Goal: Task Accomplishment & Management: Complete application form

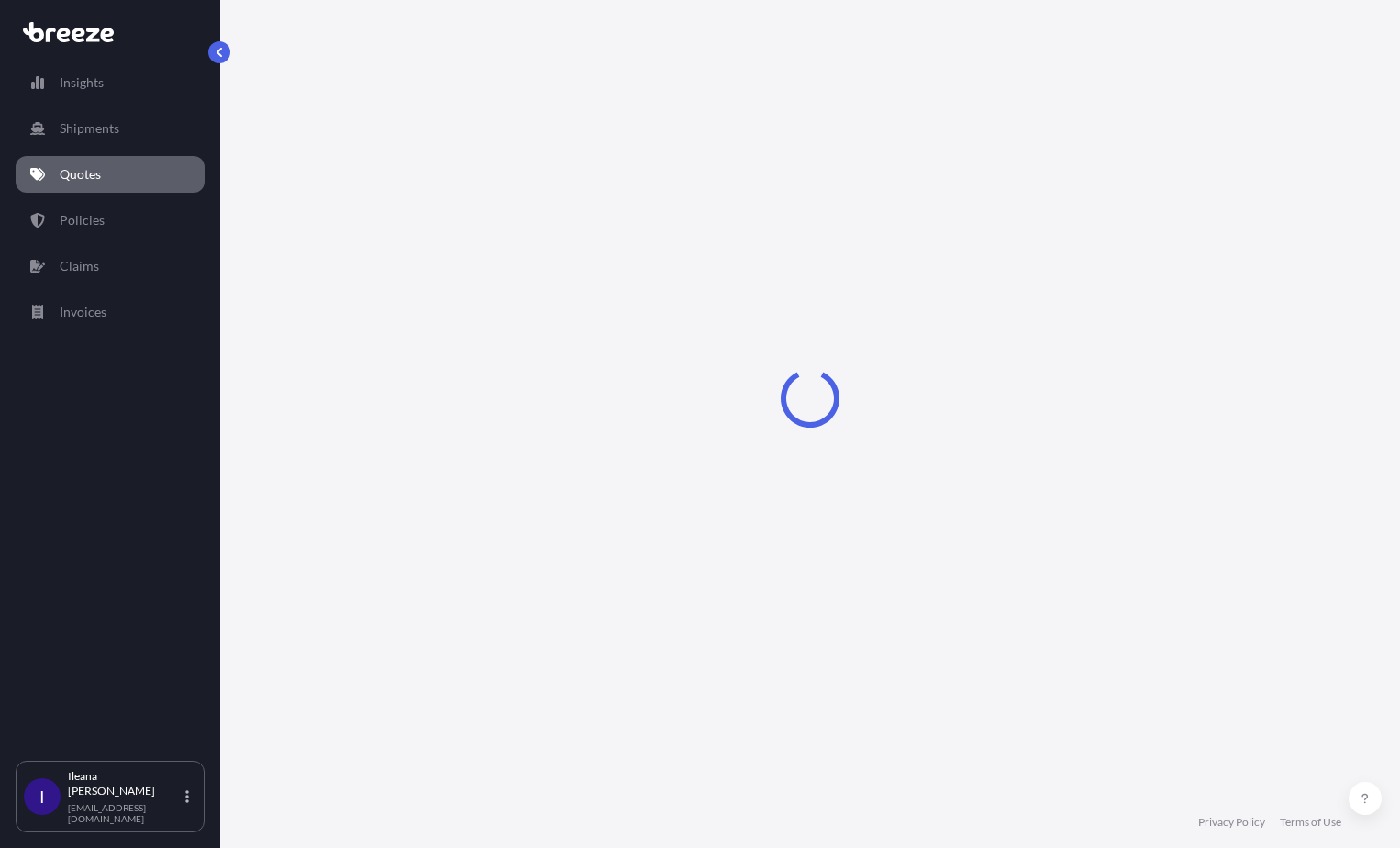
select select "Road"
select select "Sea"
select select "Road"
select select "2"
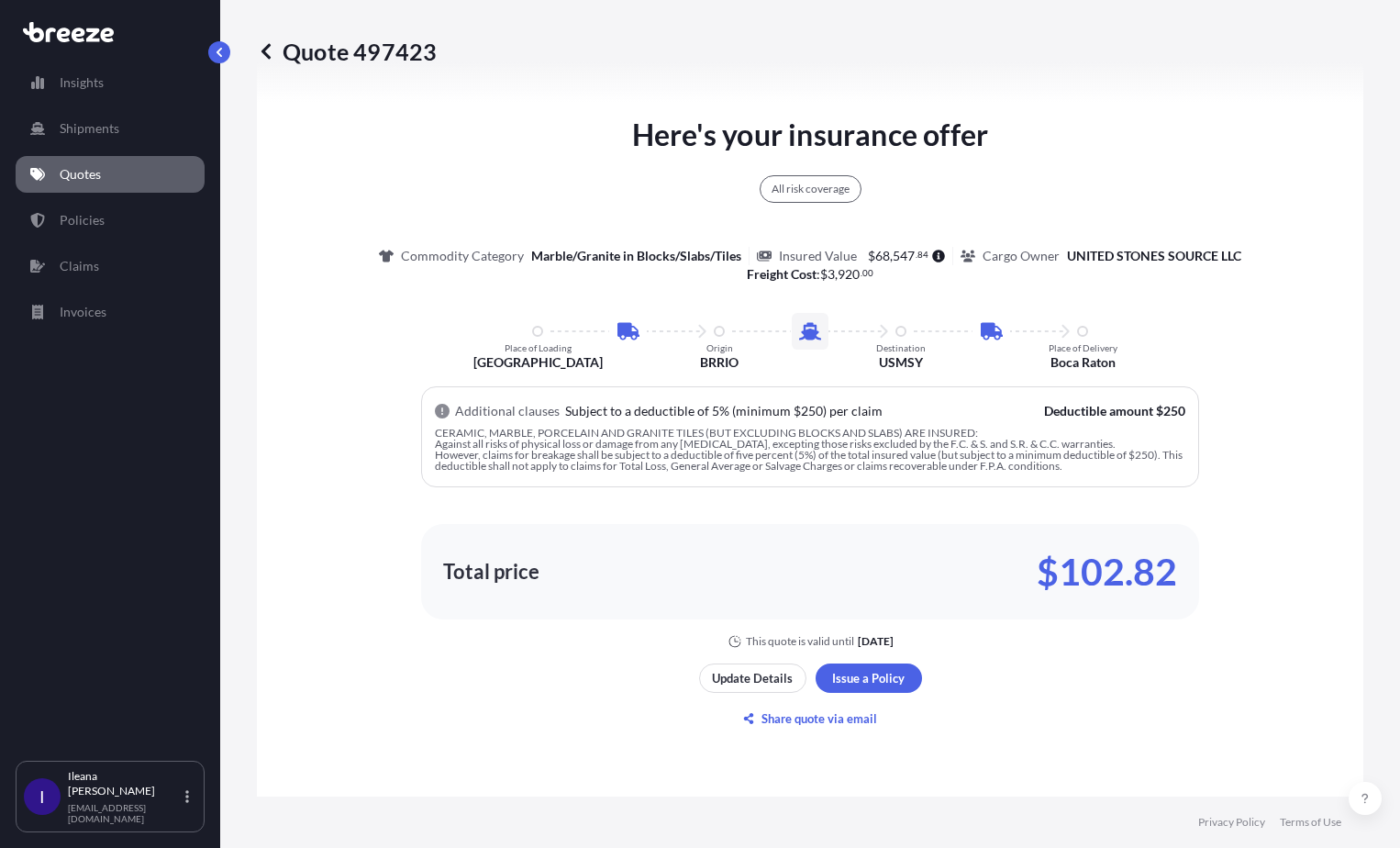
scroll to position [1102, 0]
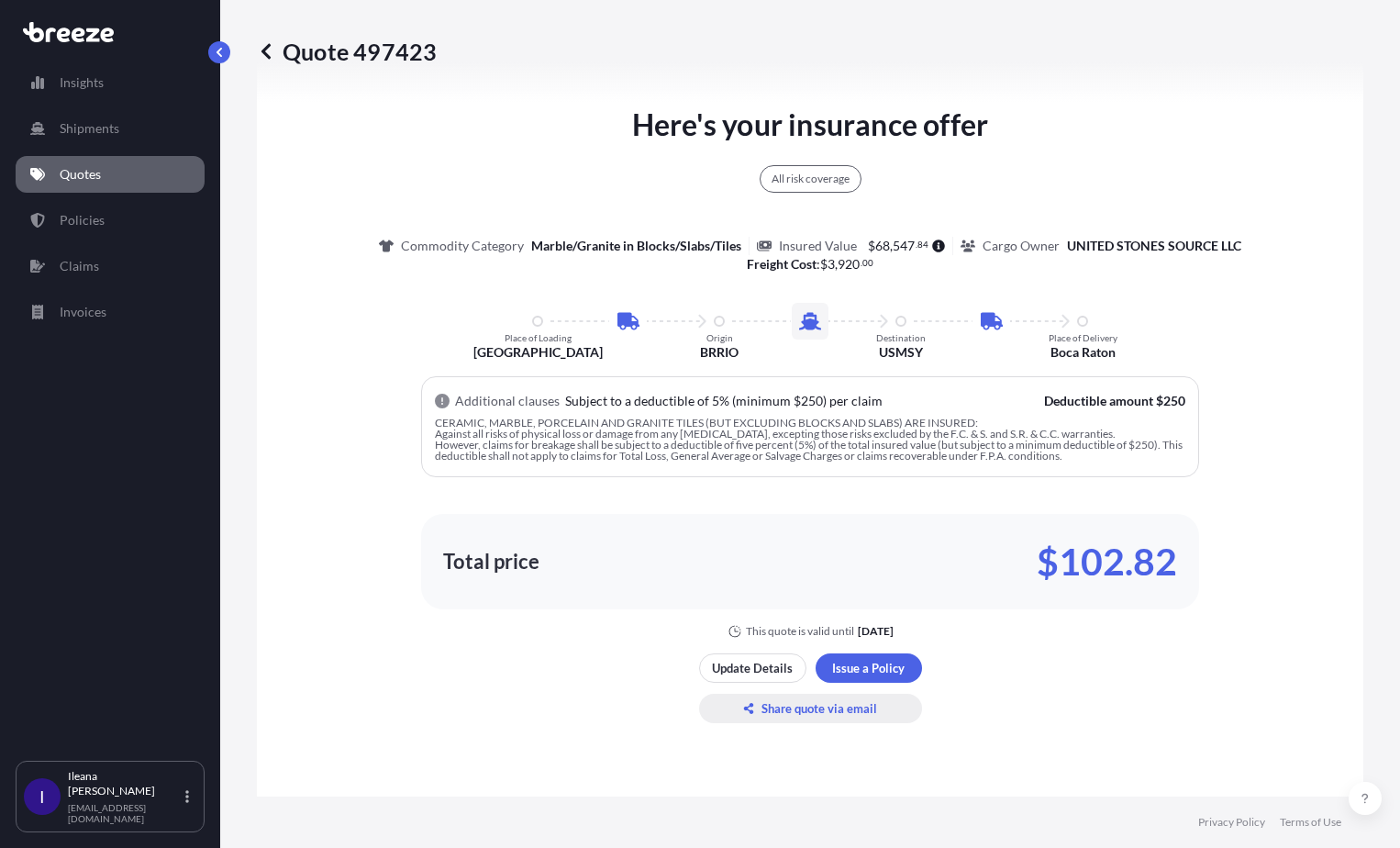
click at [807, 709] on p "Share quote via email" at bounding box center [819, 709] width 116 height 19
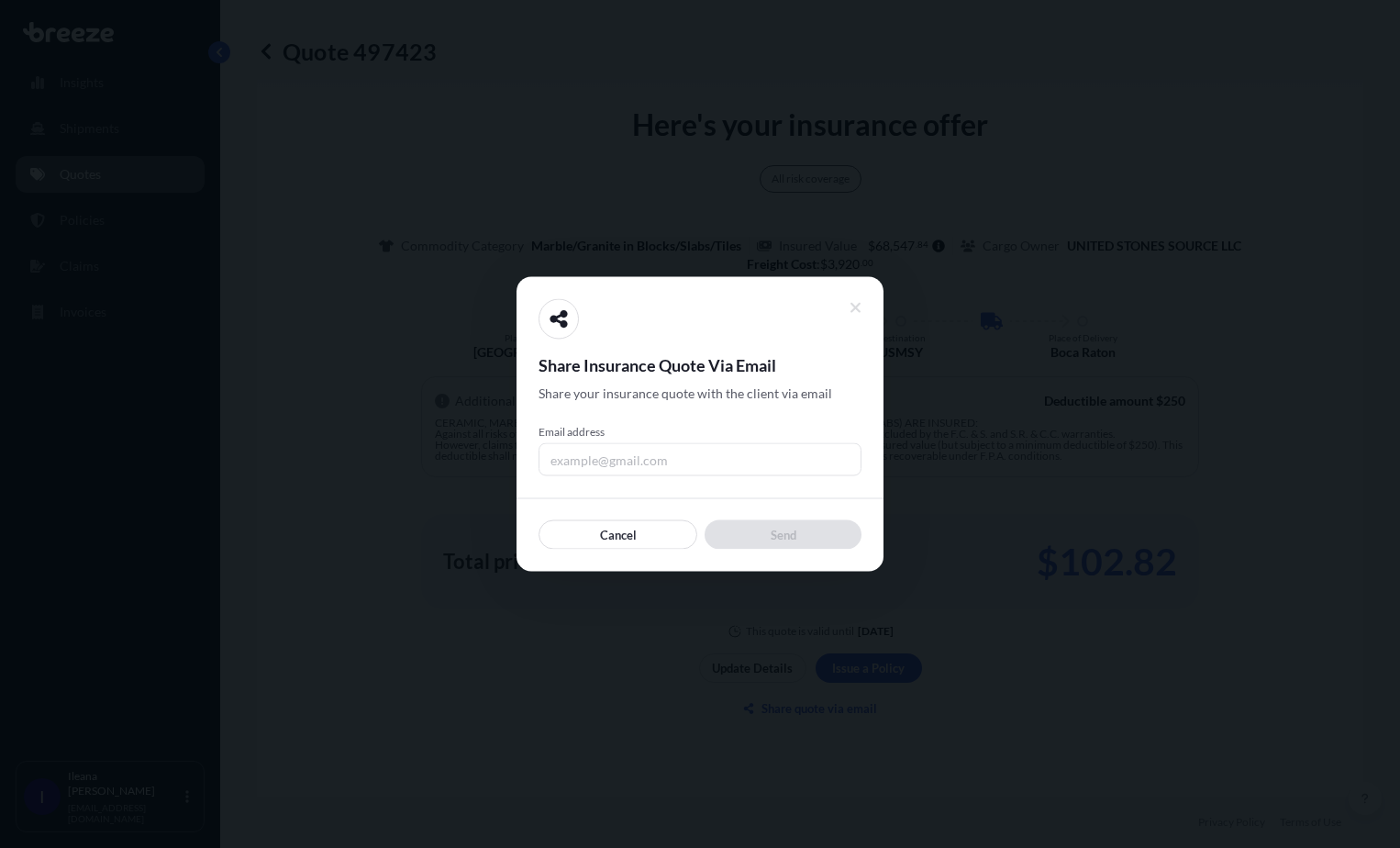
click at [572, 461] on input "Email address" at bounding box center [700, 460] width 323 height 33
type input "[EMAIL_ADDRESS][DOMAIN_NAME]"
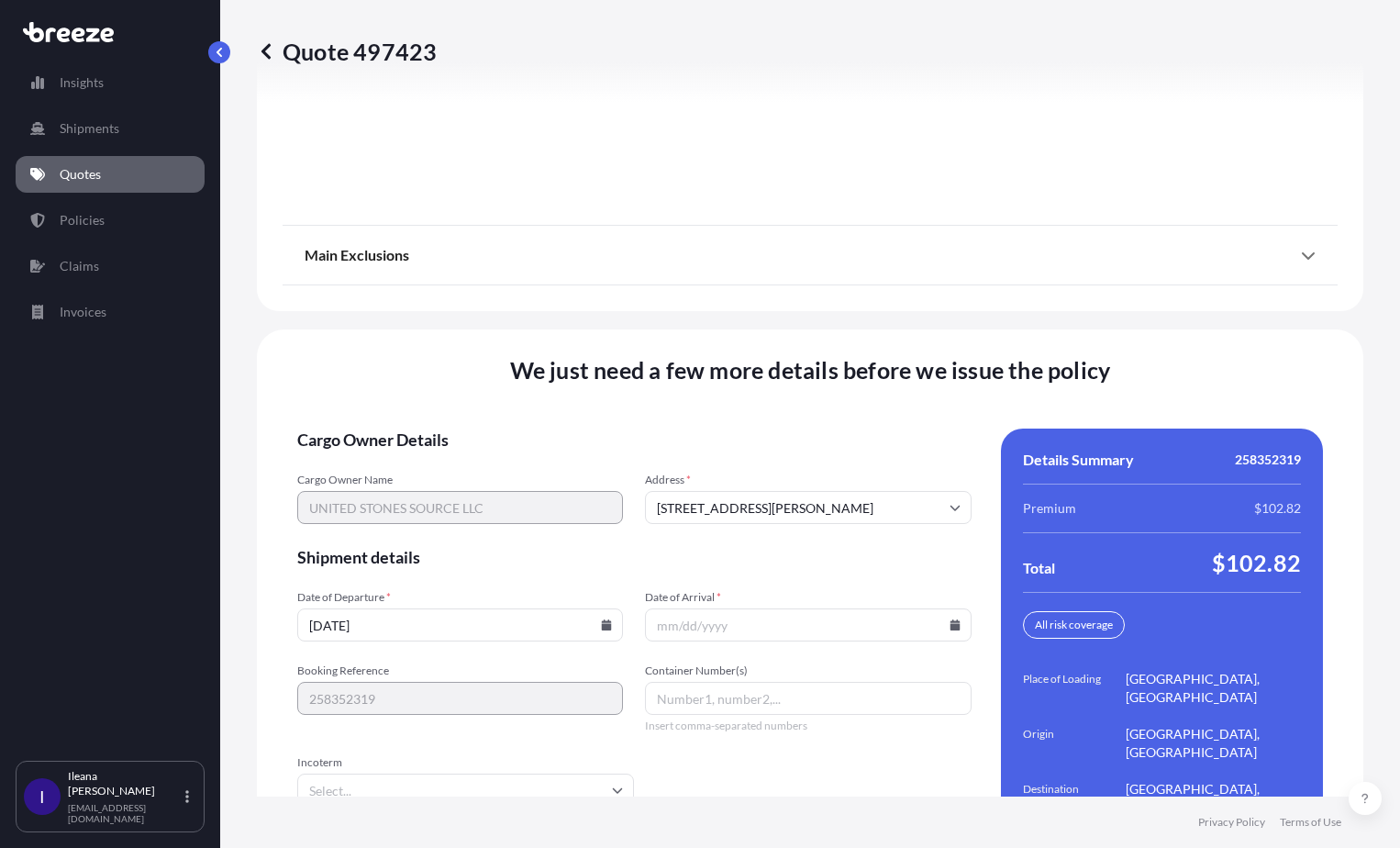
scroll to position [2665, 0]
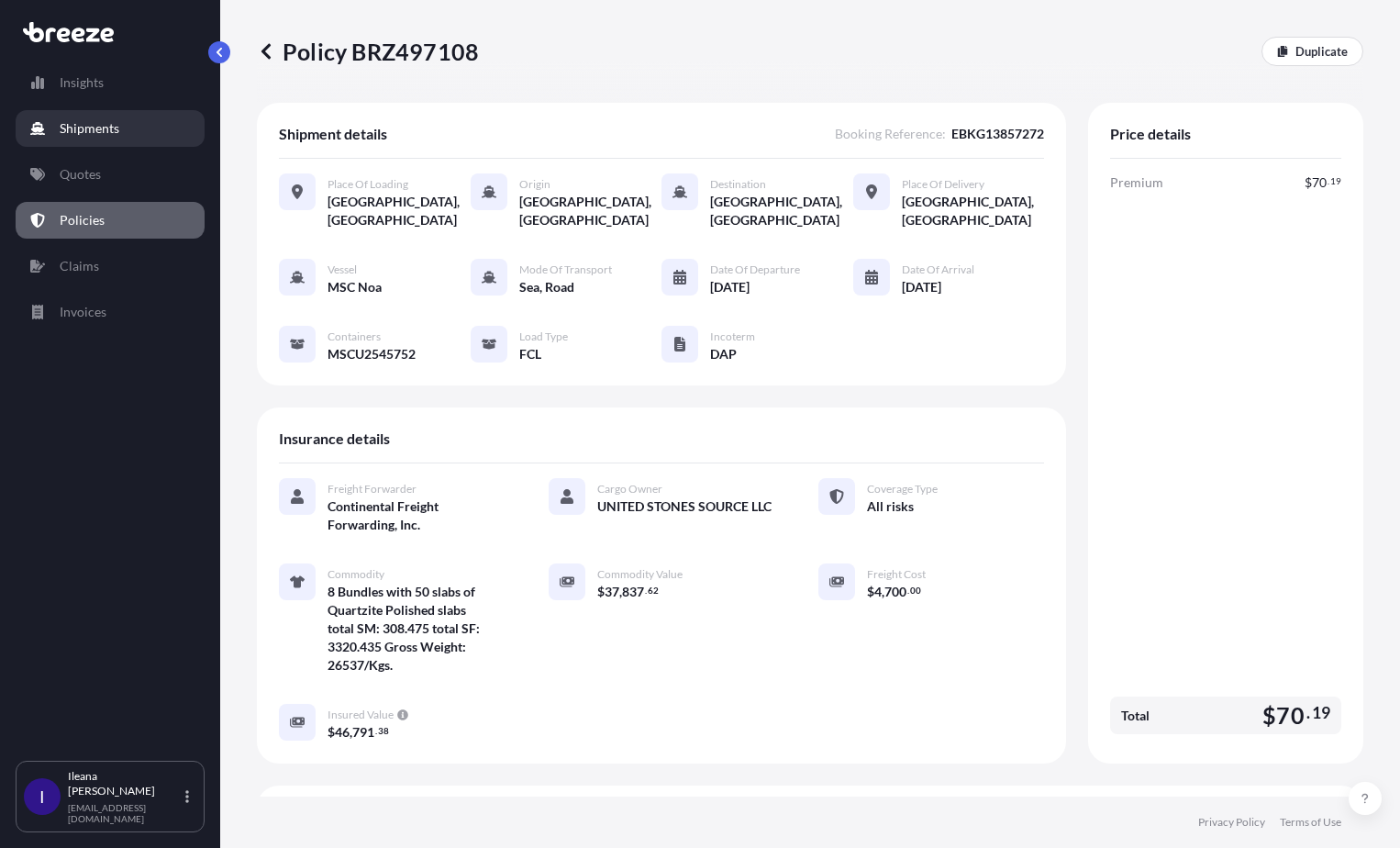
click at [67, 121] on p "Shipments" at bounding box center [89, 129] width 59 height 19
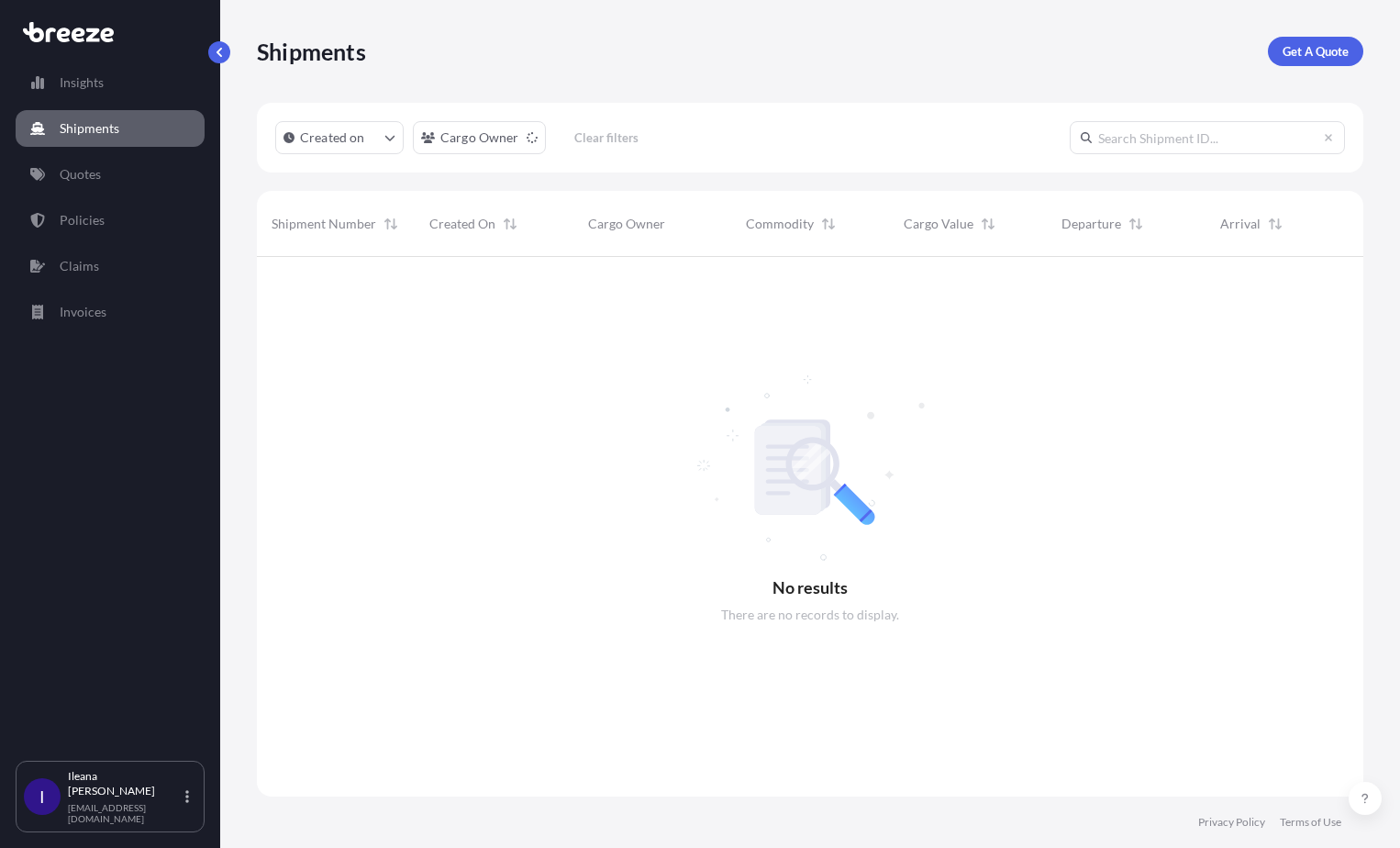
scroll to position [592, 1093]
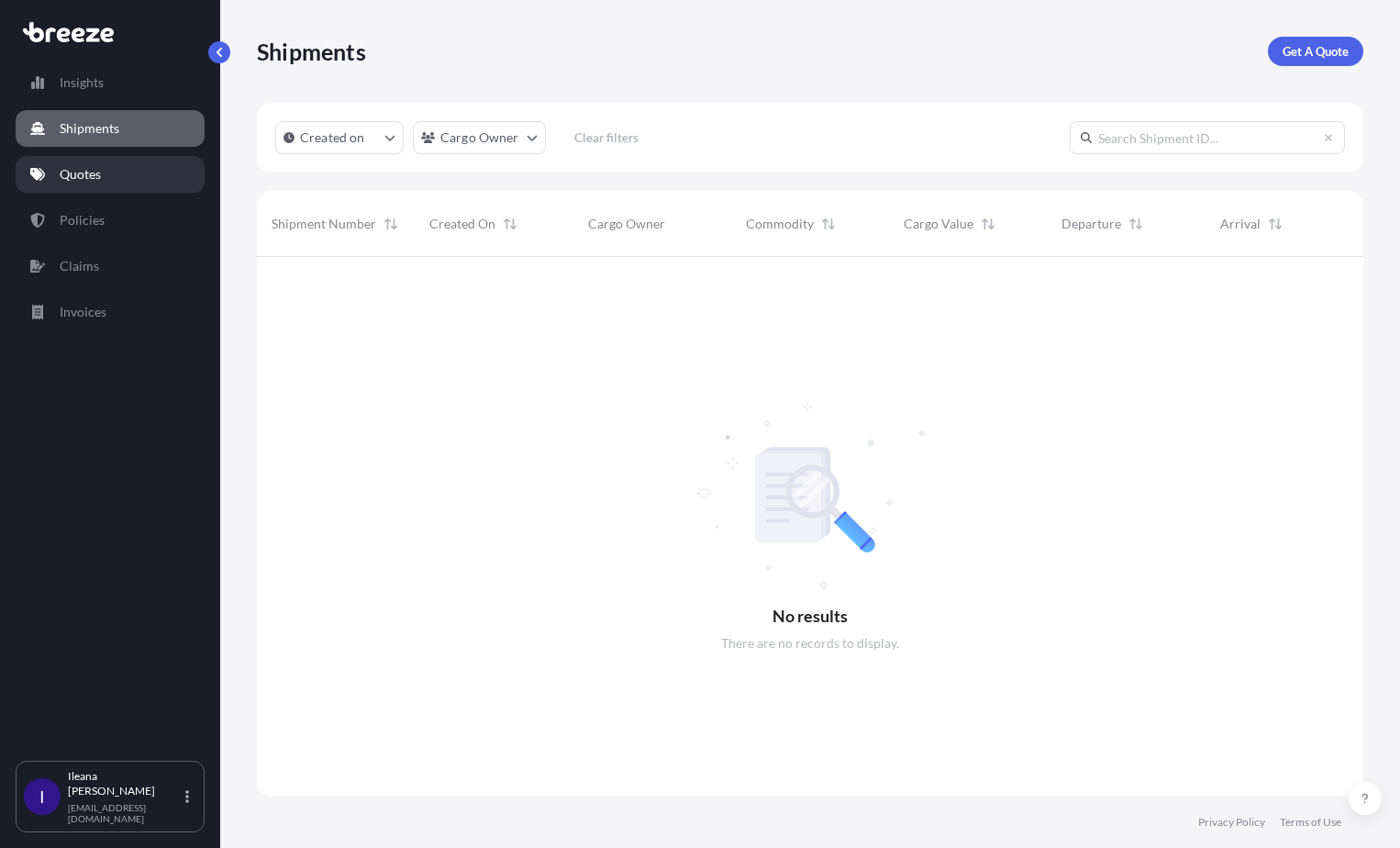
click at [78, 166] on p "Quotes" at bounding box center [80, 174] width 42 height 19
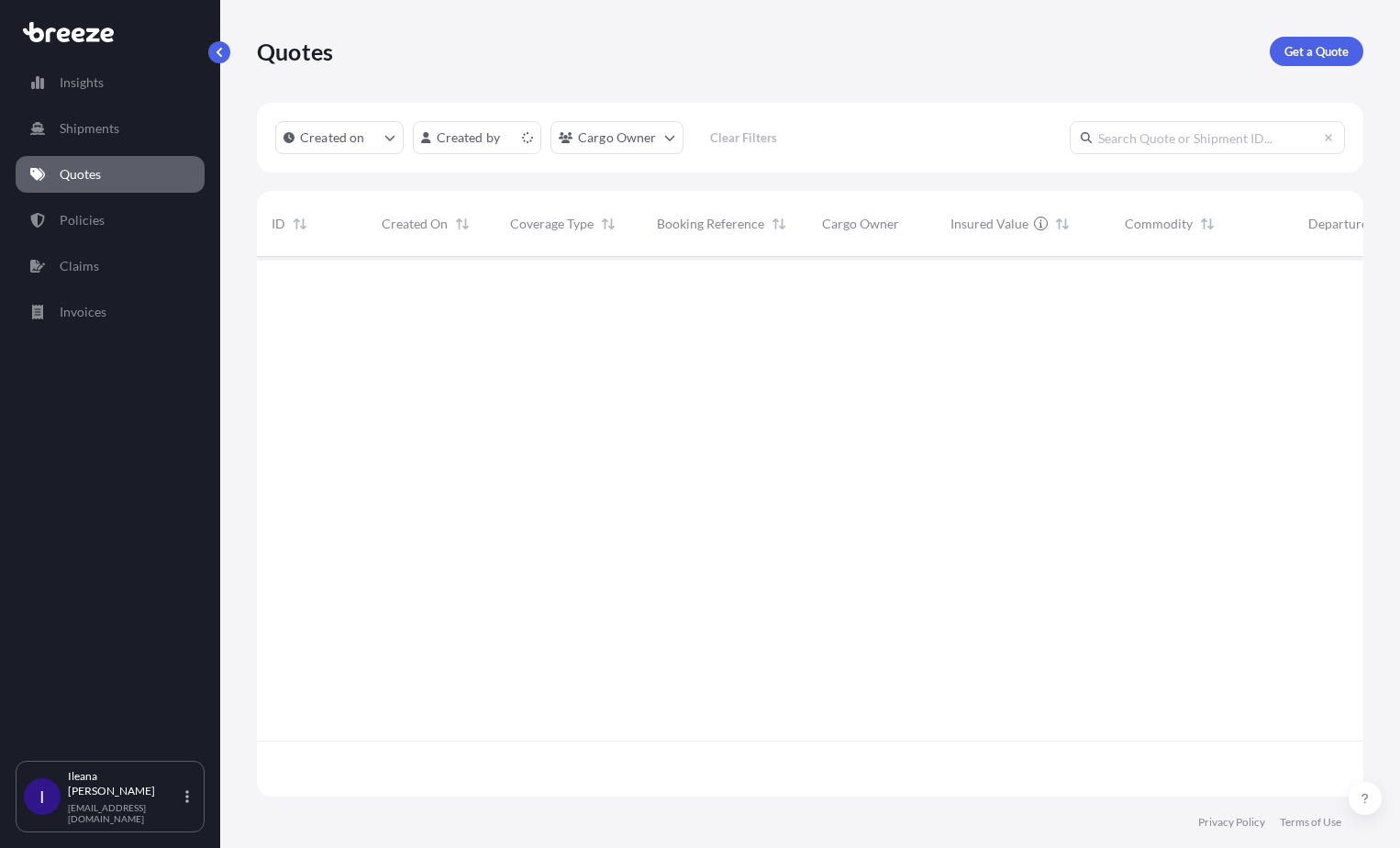
scroll to position [536, 1093]
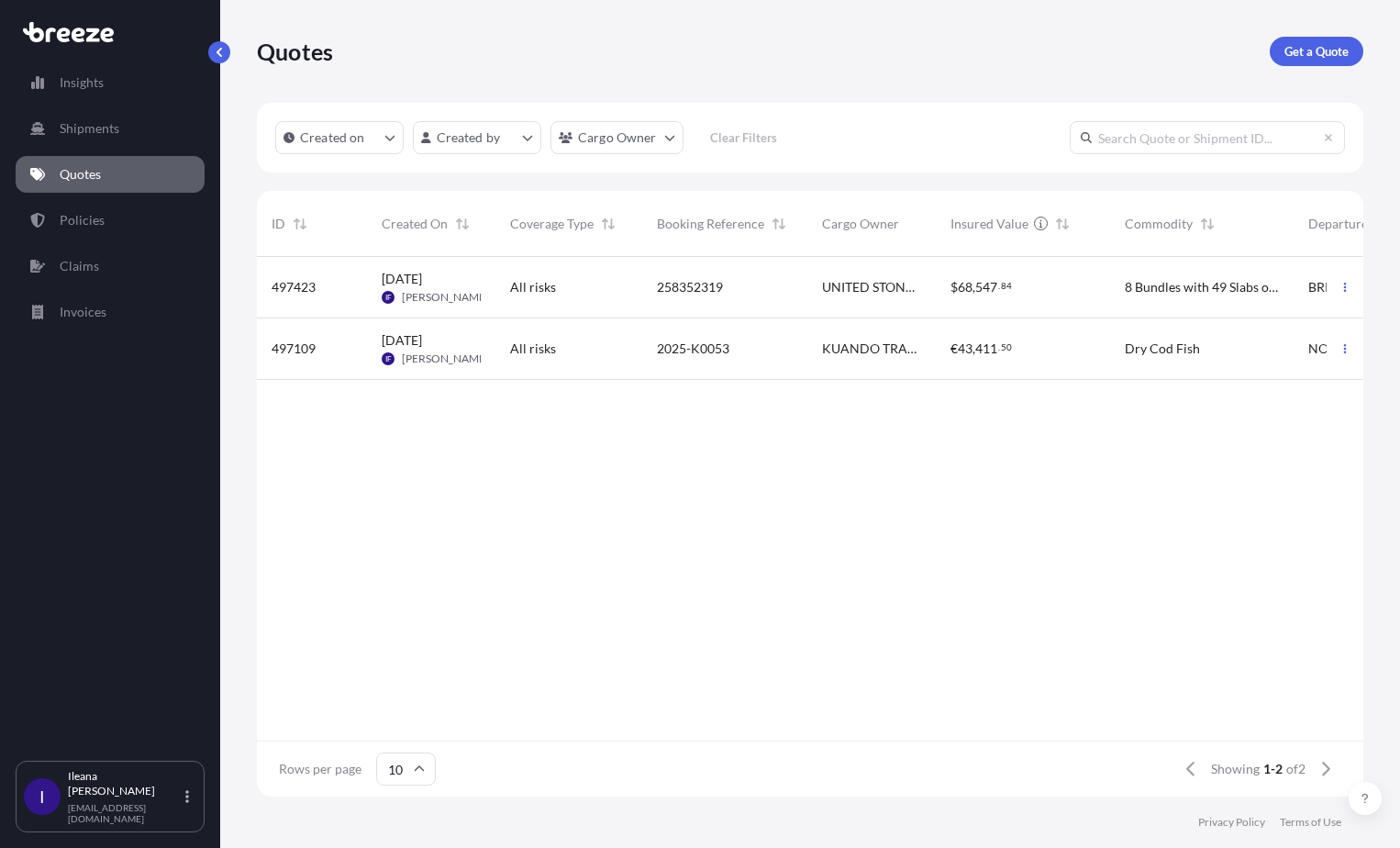
click at [1194, 272] on div "8 Bundles with 49 Slabs of Stone (Quartzite) 26881/kgs 9.680 CBM" at bounding box center [1202, 287] width 183 height 61
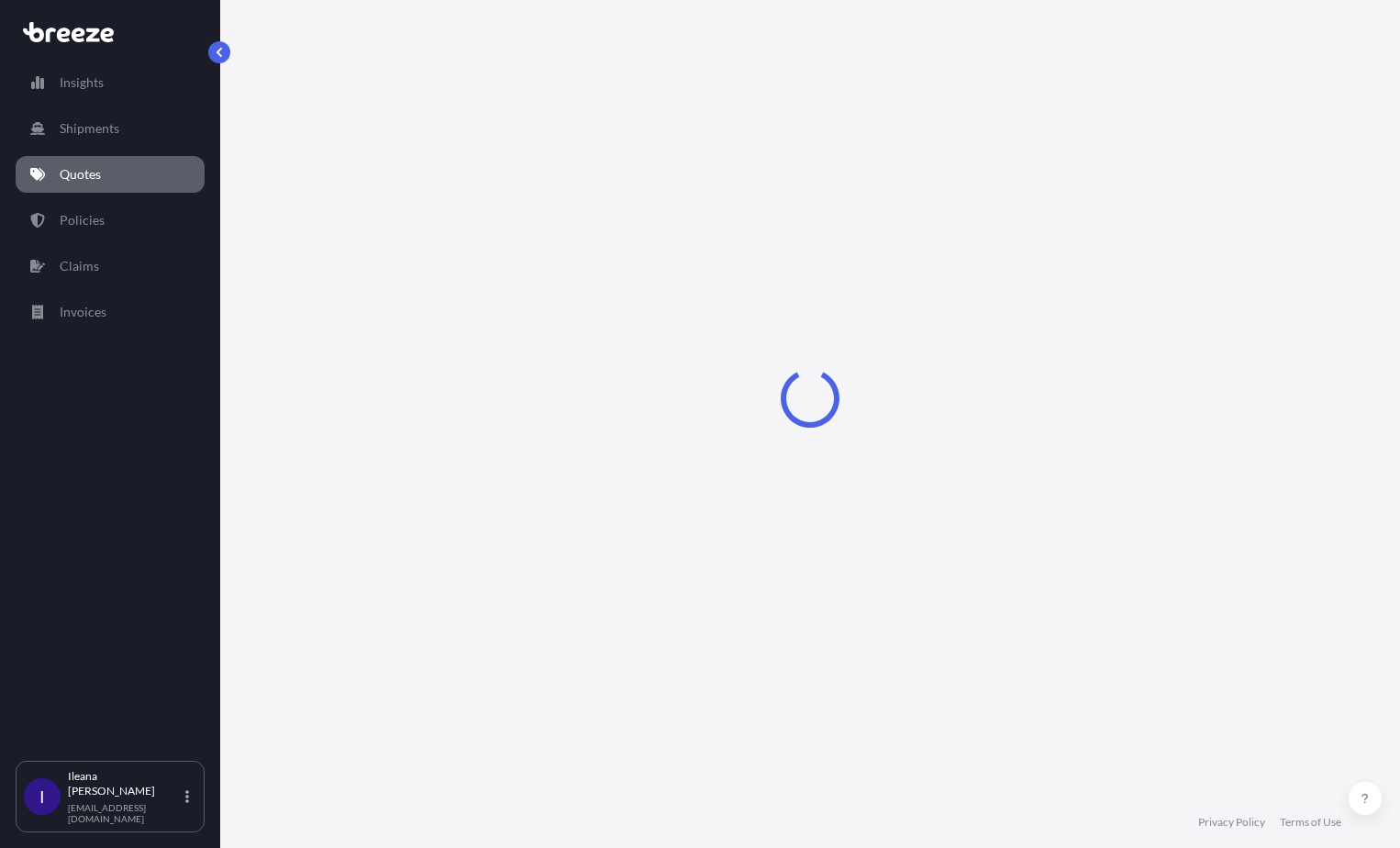
select select "Road"
select select "Sea"
select select "Road"
select select "2"
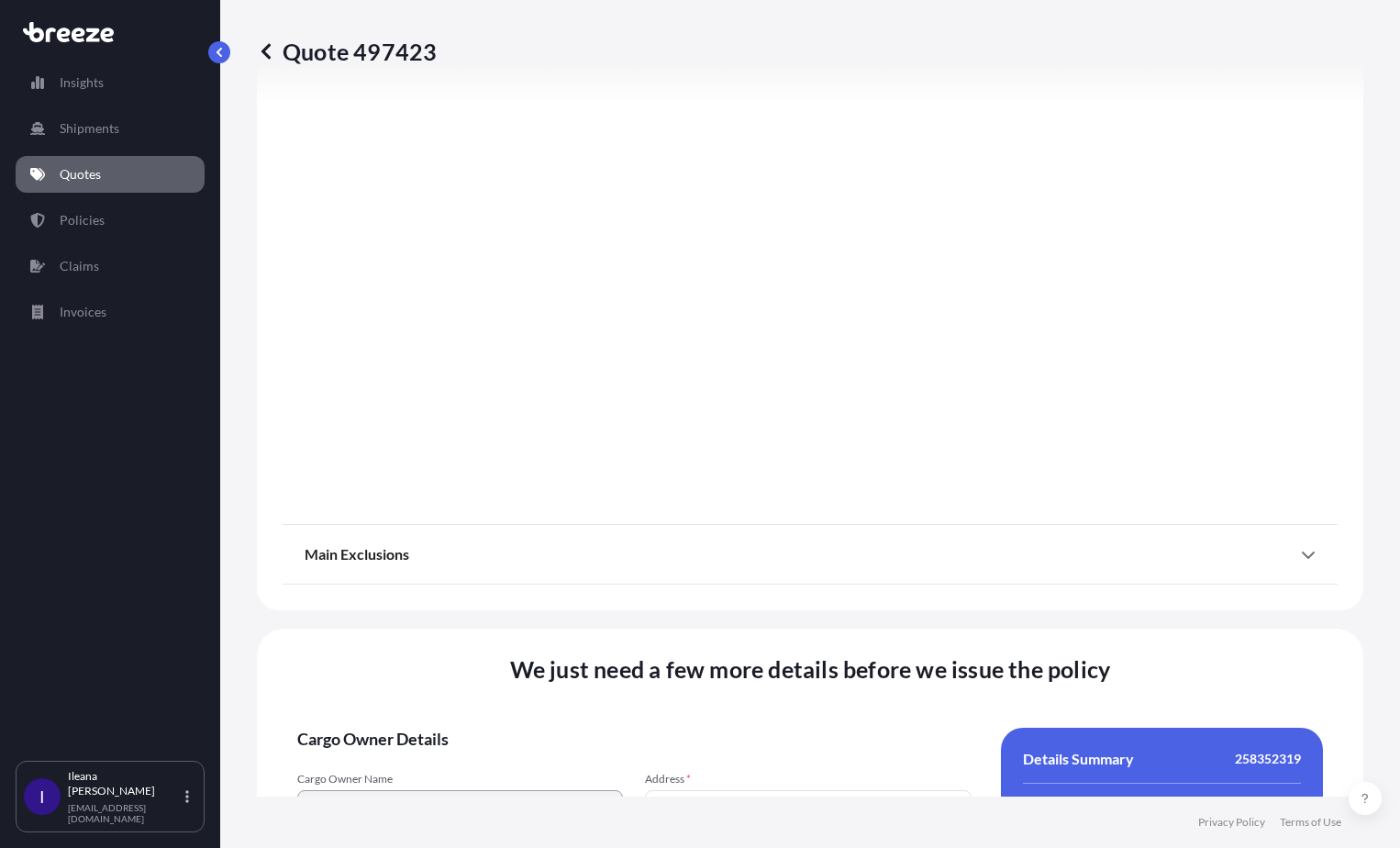
scroll to position [2665, 0]
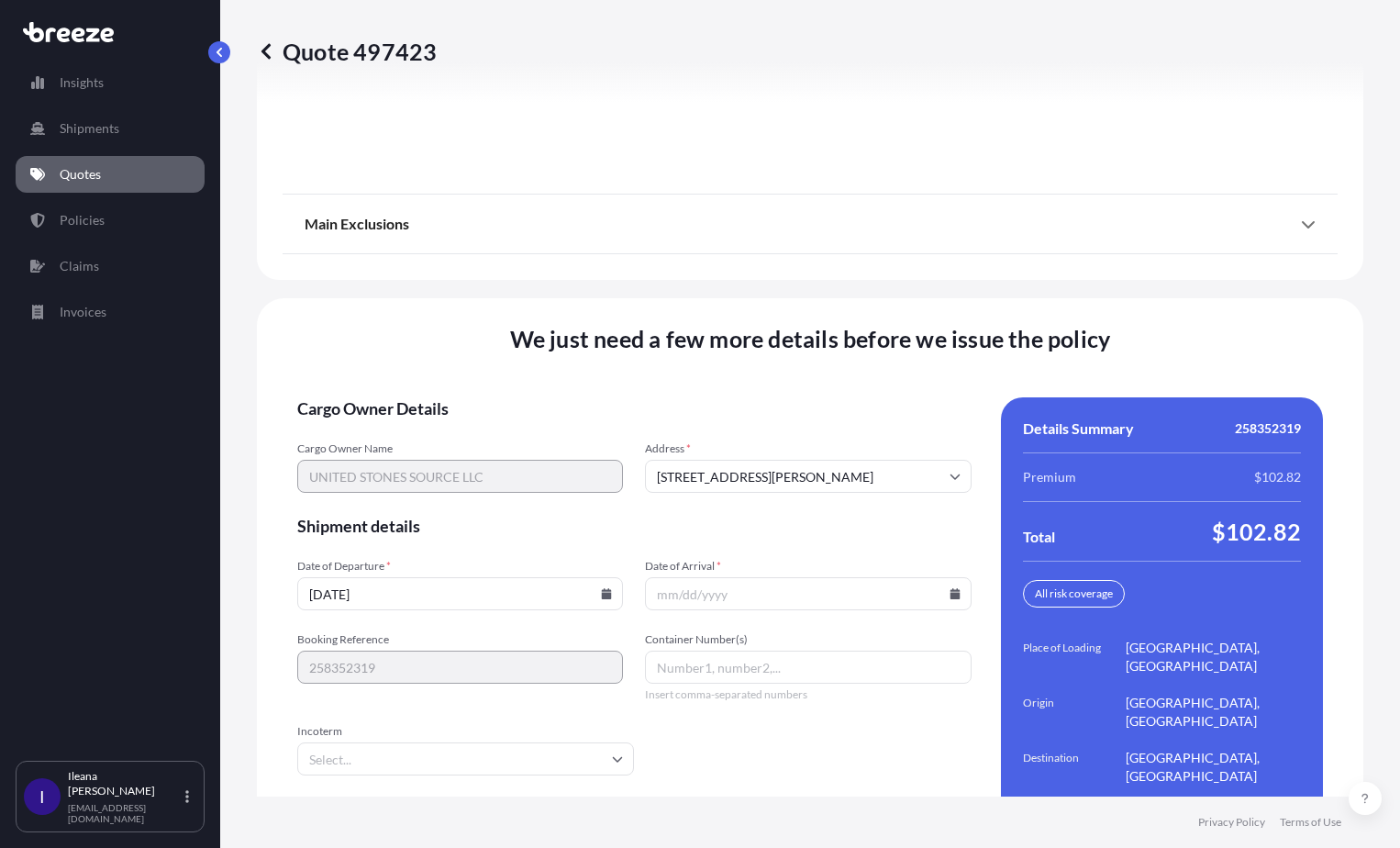
click at [720, 577] on input "Date of Arrival *" at bounding box center [808, 594] width 326 height 33
click at [950, 589] on icon at bounding box center [955, 594] width 11 height 11
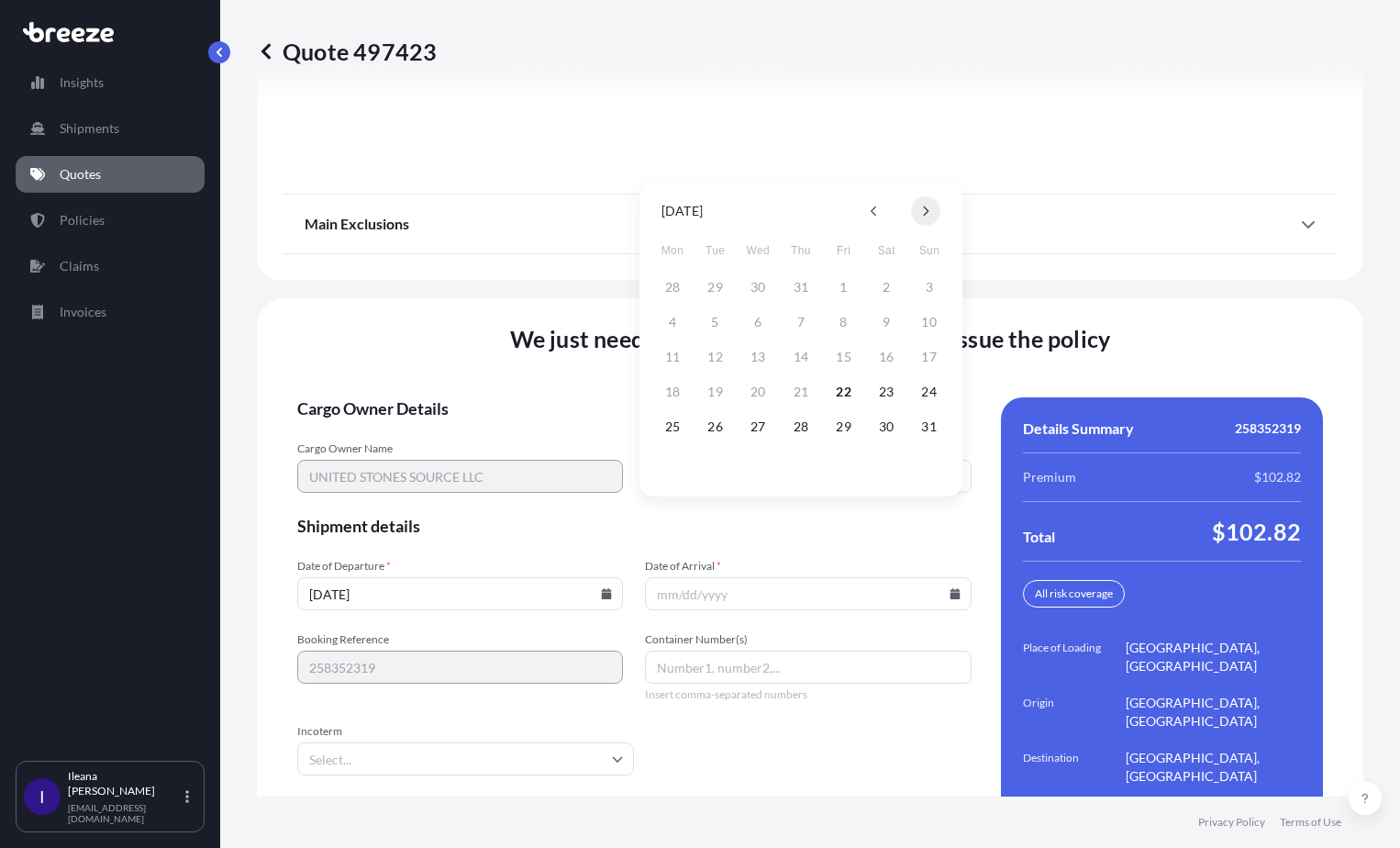
click at [925, 209] on icon at bounding box center [927, 211] width 6 height 10
click at [763, 351] on button "17" at bounding box center [758, 357] width 30 height 30
type input "[DATE]"
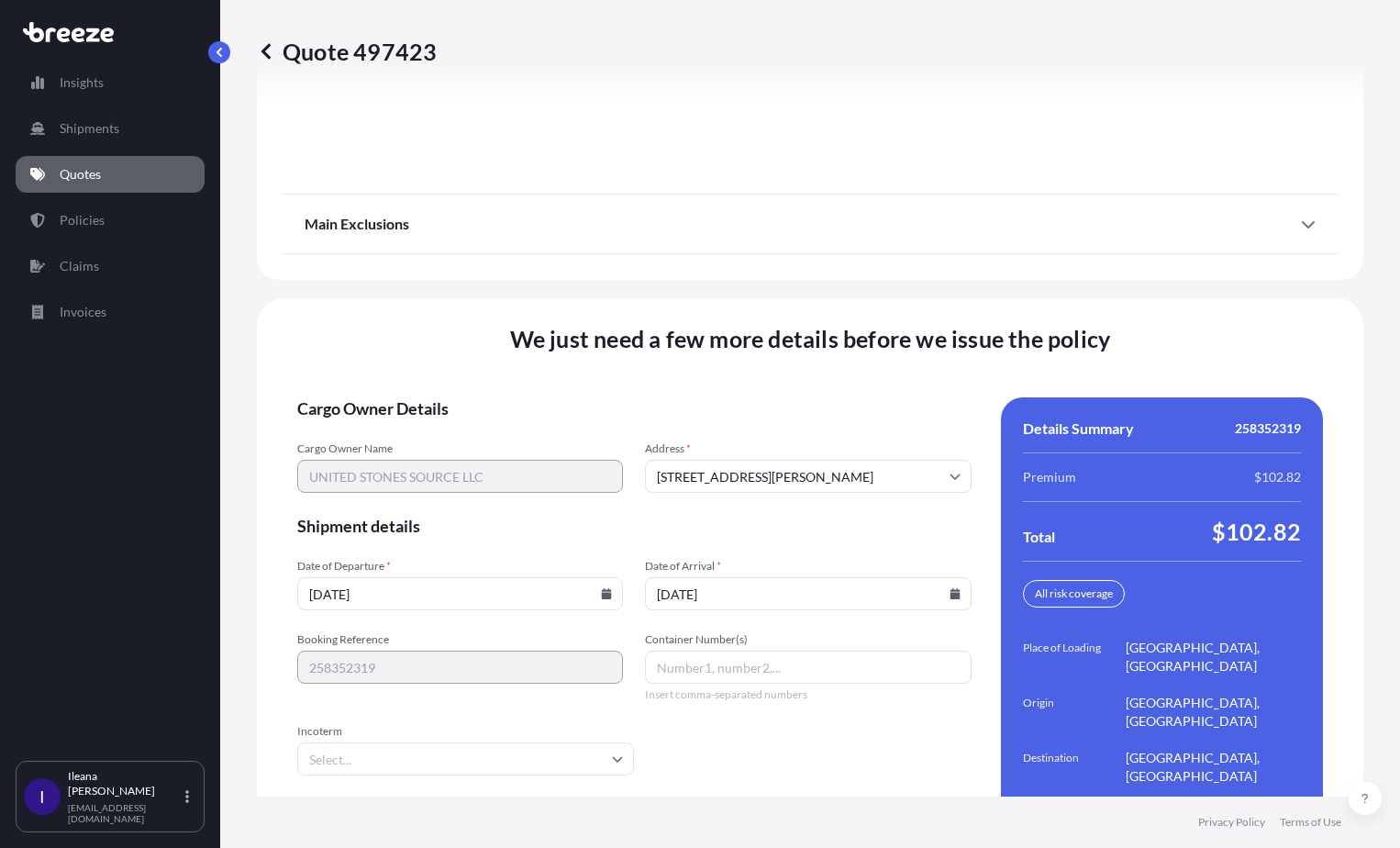
click at [669, 651] on input "Container Number(s)" at bounding box center [808, 667] width 326 height 33
click at [662, 651] on input "Container Number(s)" at bounding box center [808, 667] width 326 height 33
paste input "MRKU9733912"
type input "MRKU9733912"
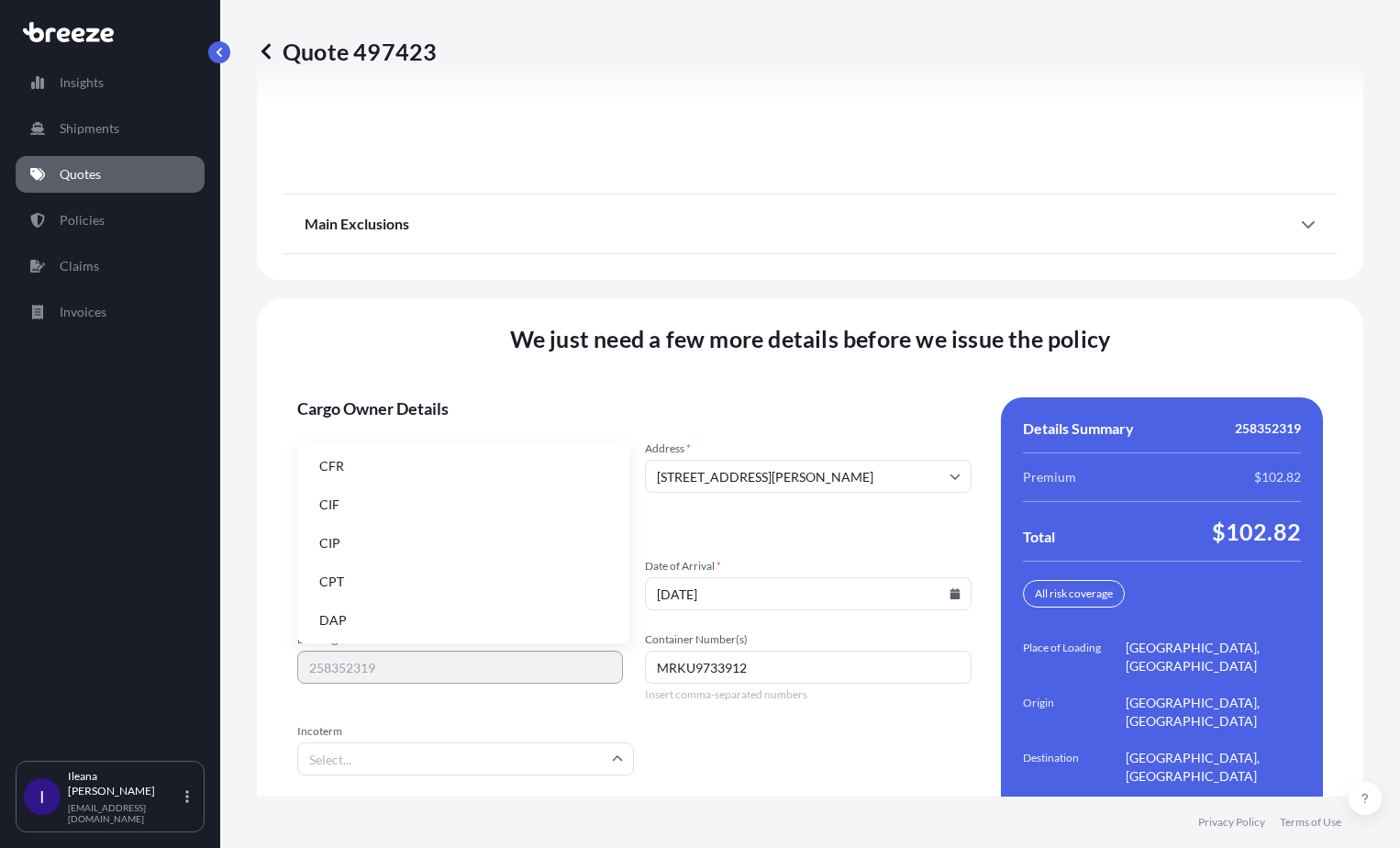
click at [452, 742] on input "Incoterm" at bounding box center [466, 759] width 337 height 33
type input "e"
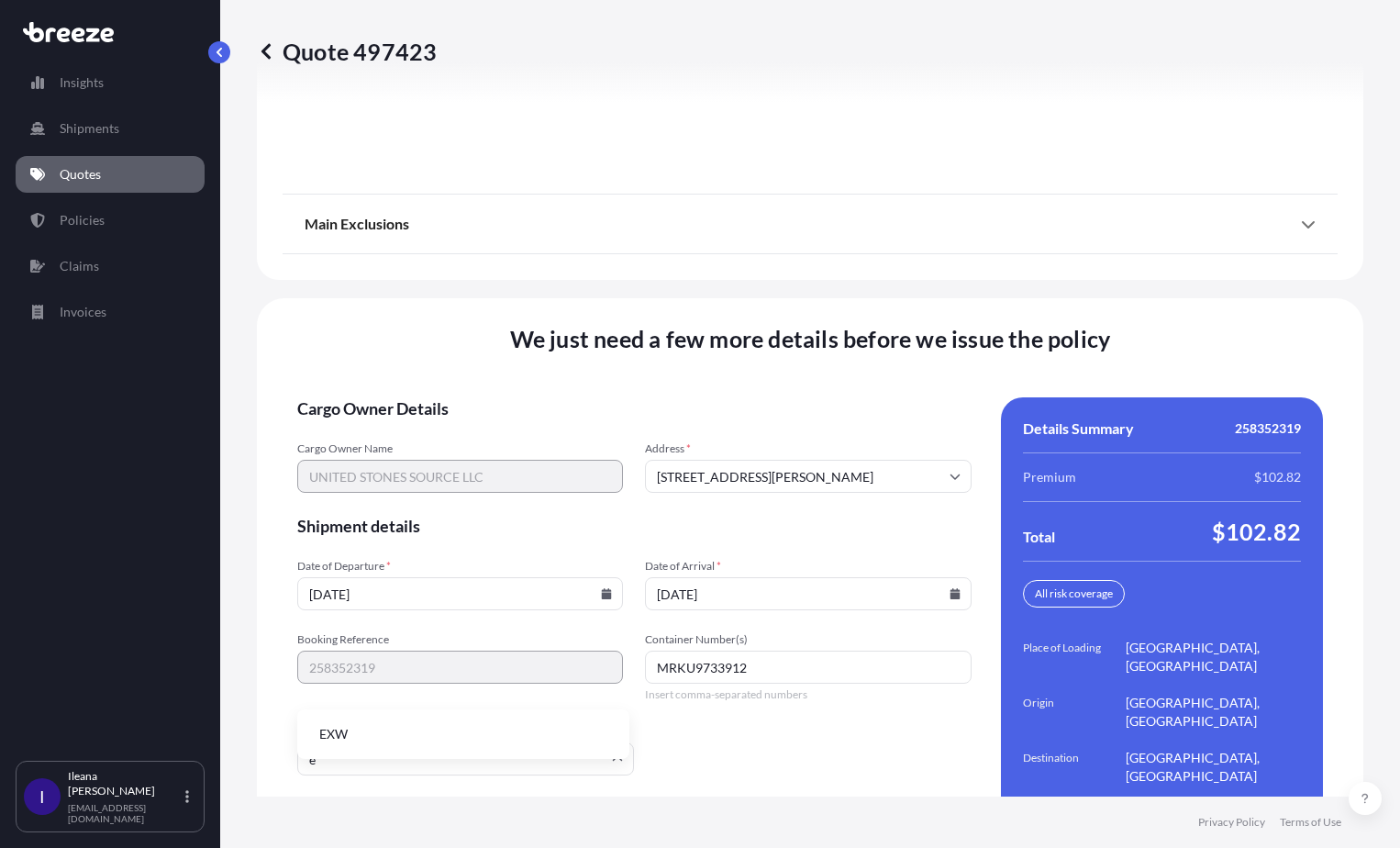
click at [411, 727] on li "EXW" at bounding box center [463, 735] width 318 height 35
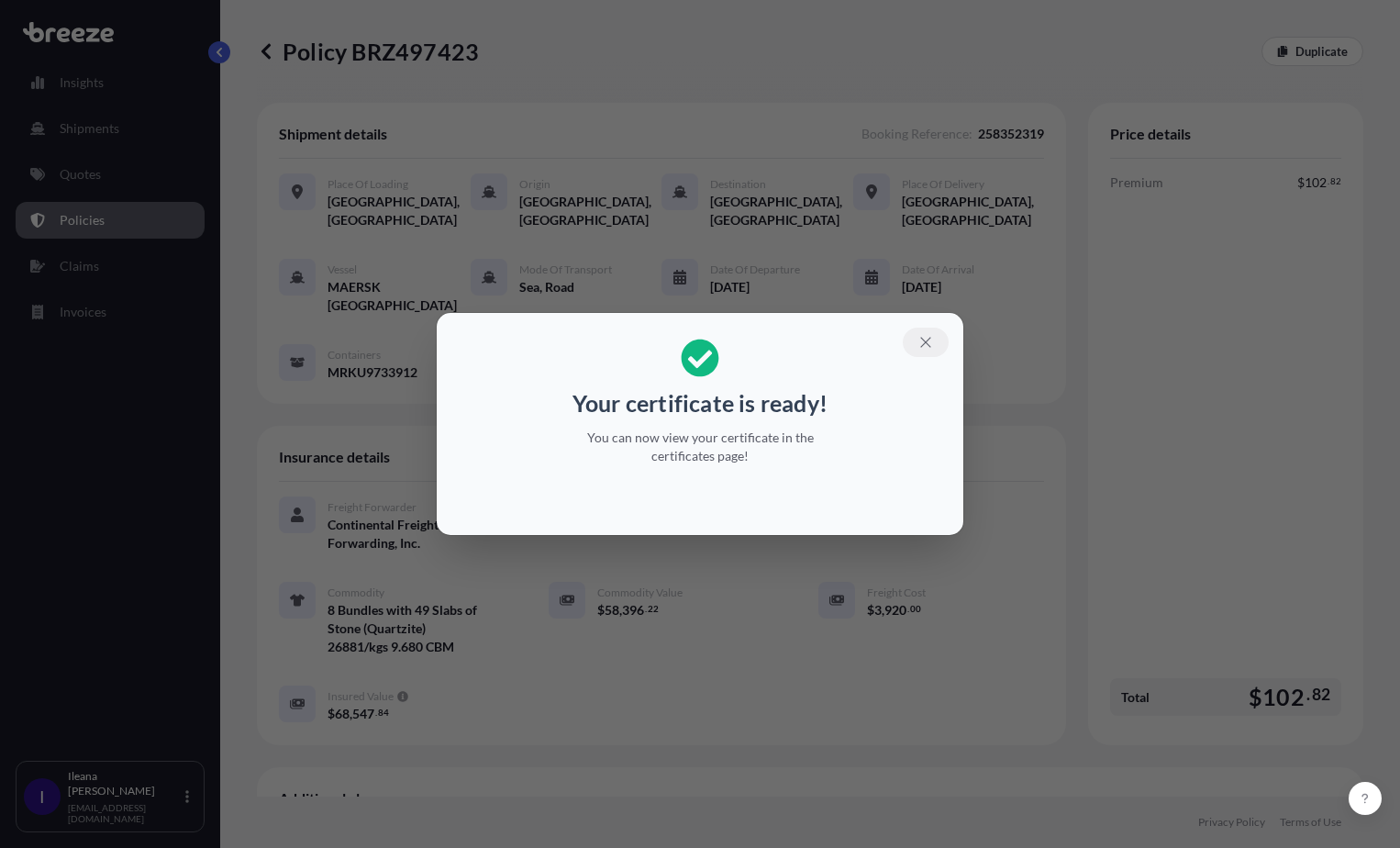
click at [920, 339] on icon "button" at bounding box center [926, 343] width 17 height 17
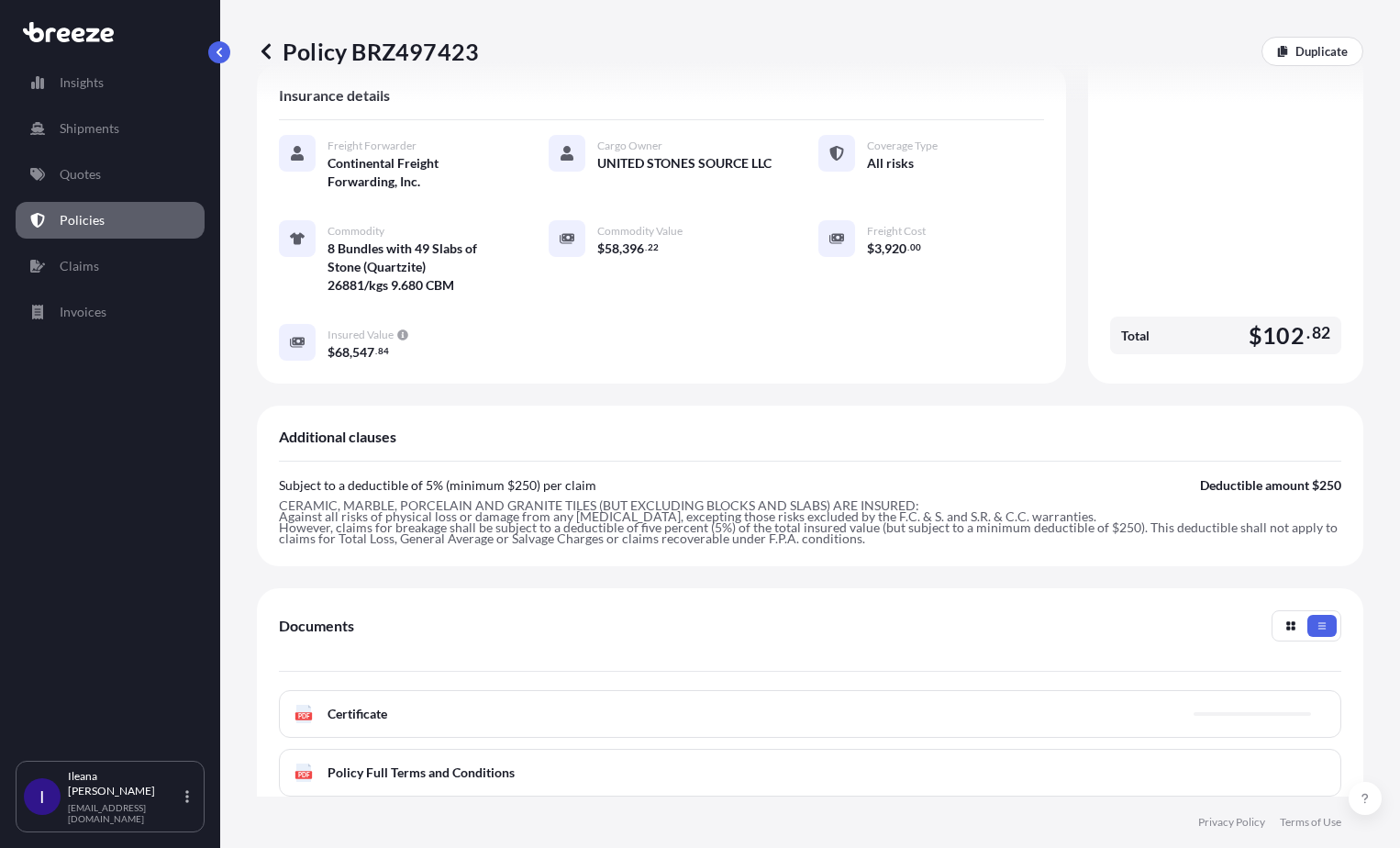
scroll to position [367, 0]
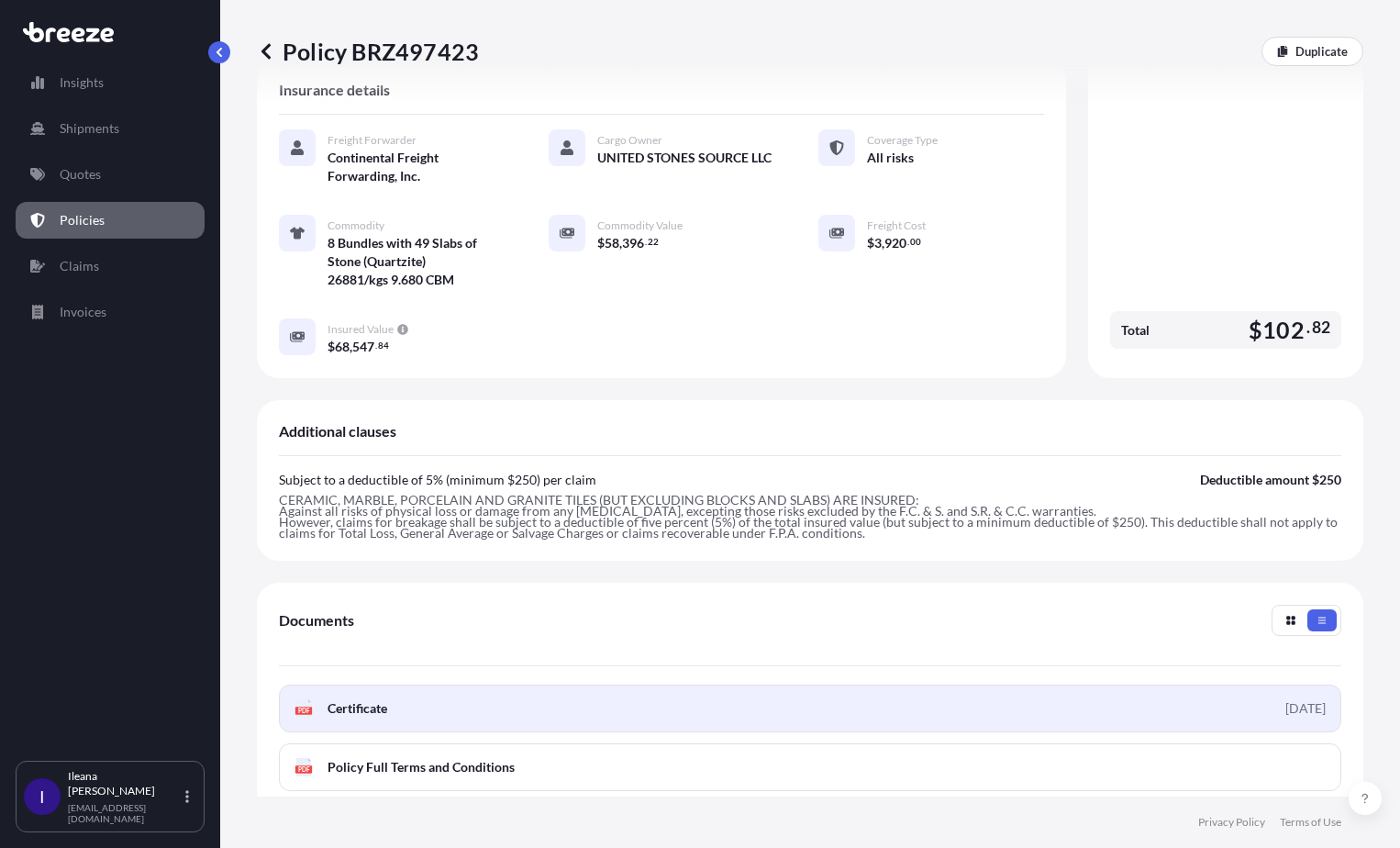
click at [327, 700] on div "PDF Certificate" at bounding box center [341, 709] width 93 height 19
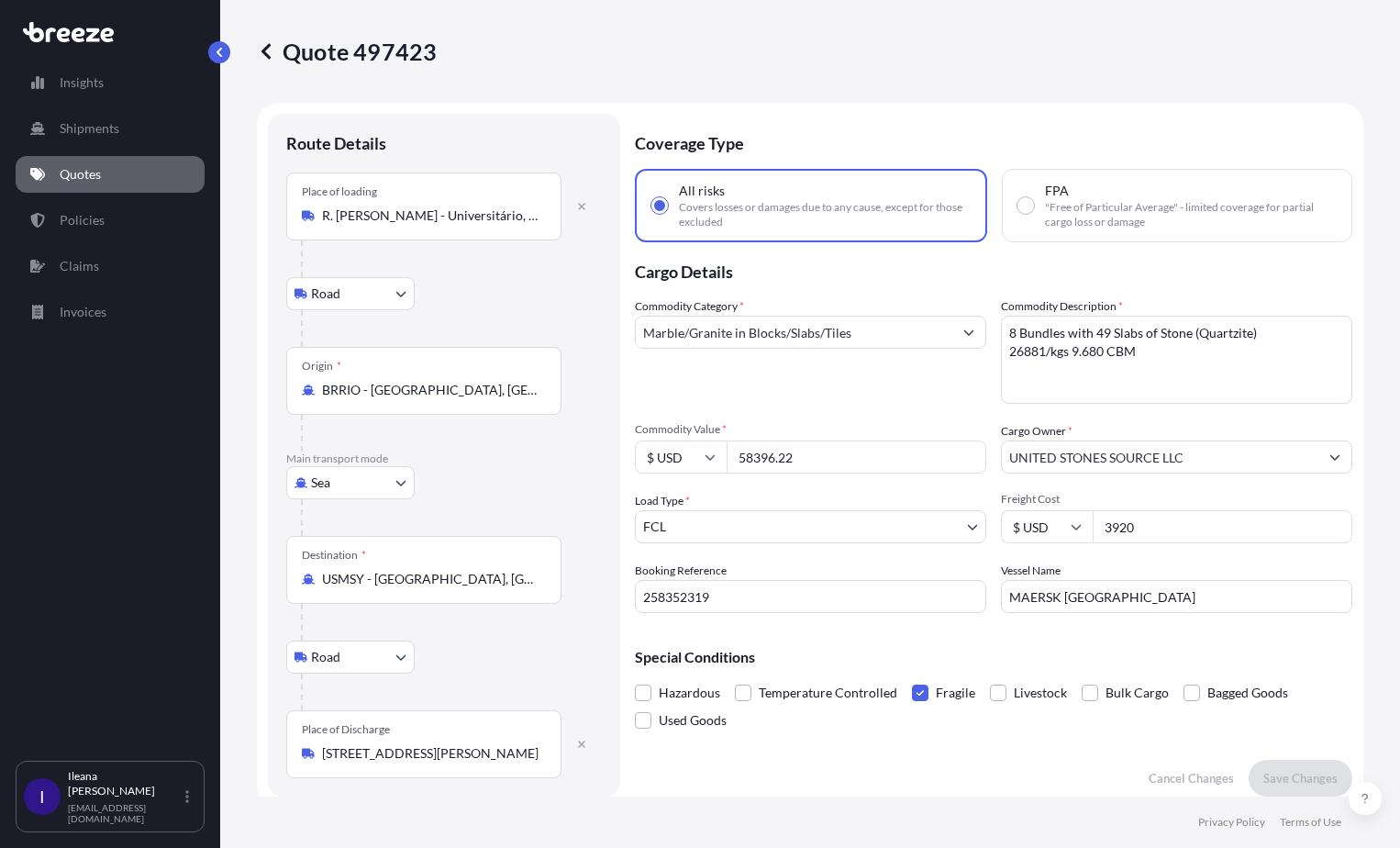
select select "Road"
select select "Sea"
select select "Road"
select select "2"
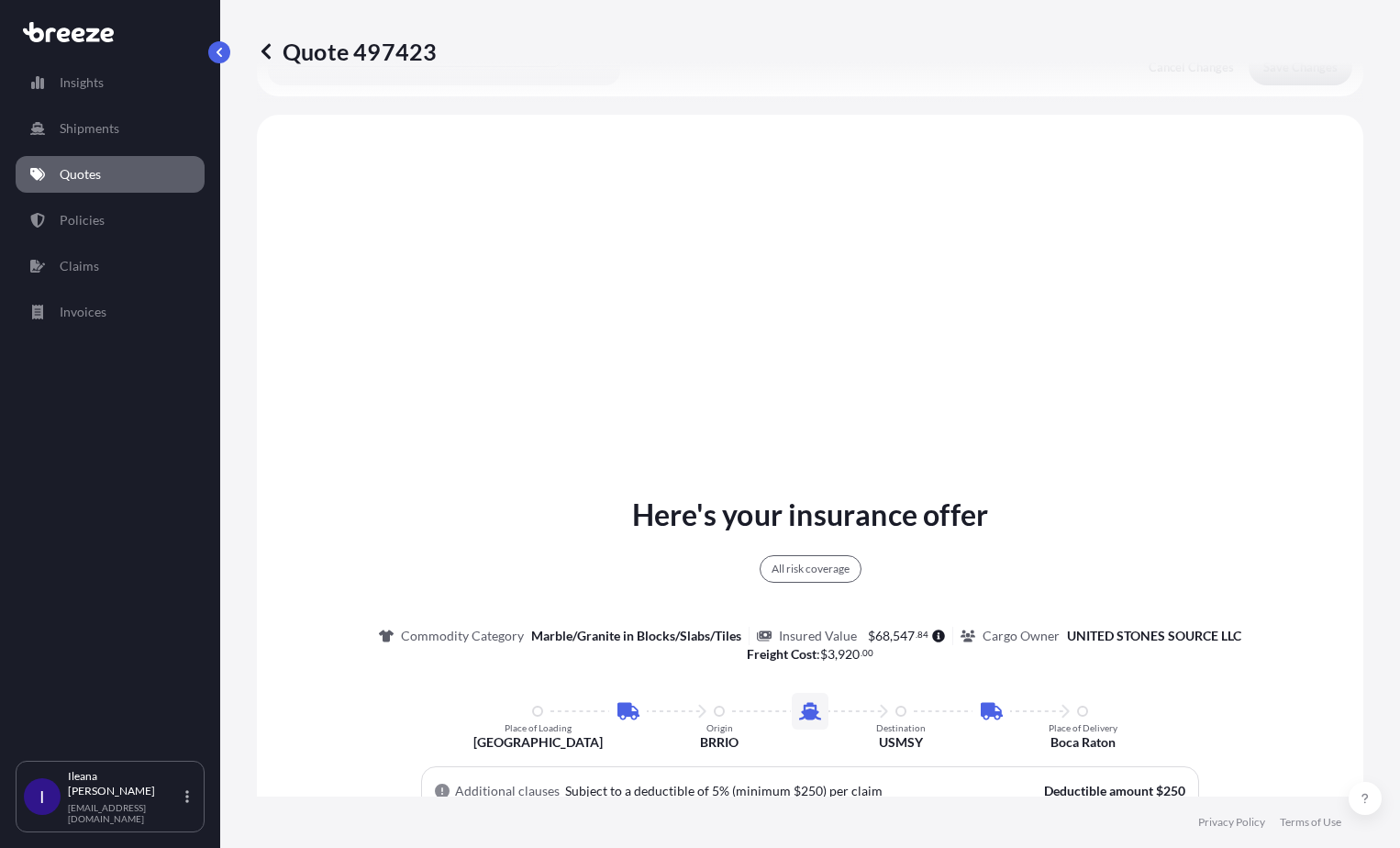
scroll to position [734, 0]
